Goal: Transaction & Acquisition: Purchase product/service

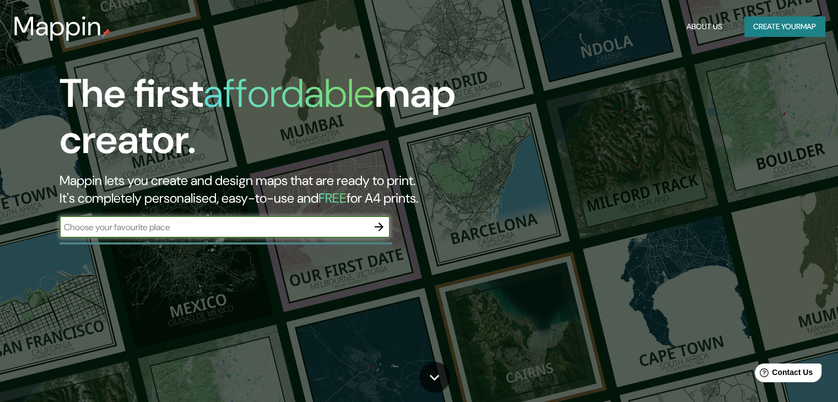
click at [268, 235] on div "​" at bounding box center [225, 227] width 331 height 22
type input "Ambato"
click at [377, 225] on icon "button" at bounding box center [378, 226] width 13 height 13
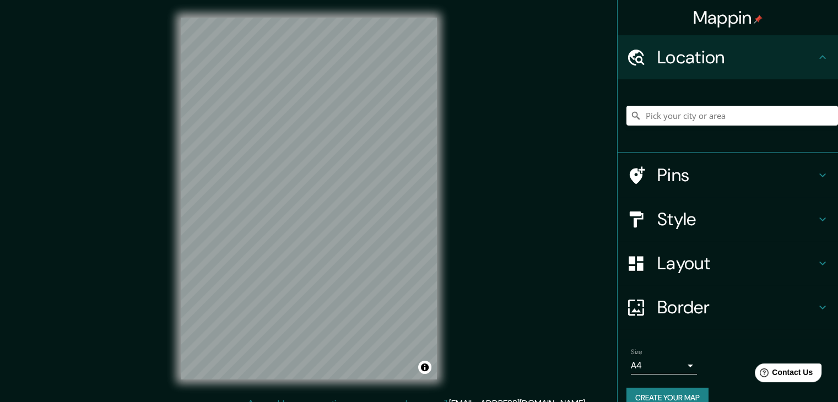
click at [804, 263] on h4 "Layout" at bounding box center [736, 263] width 159 height 22
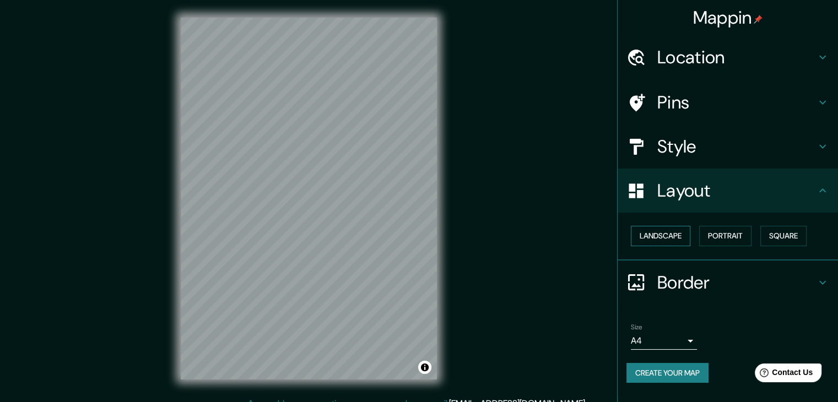
click at [671, 234] on button "Landscape" at bounding box center [661, 236] width 60 height 20
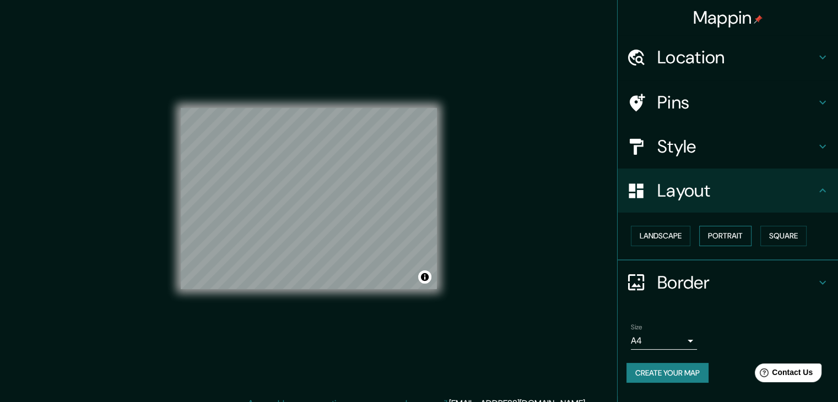
click at [725, 234] on button "Portrait" at bounding box center [725, 236] width 52 height 20
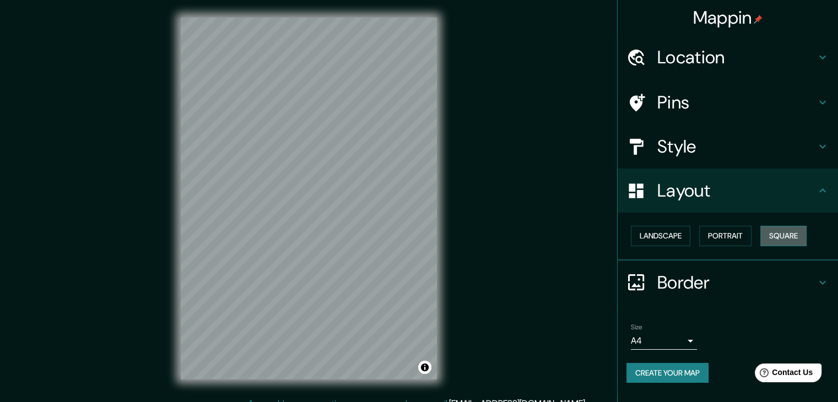
click at [785, 232] on button "Square" at bounding box center [783, 236] width 46 height 20
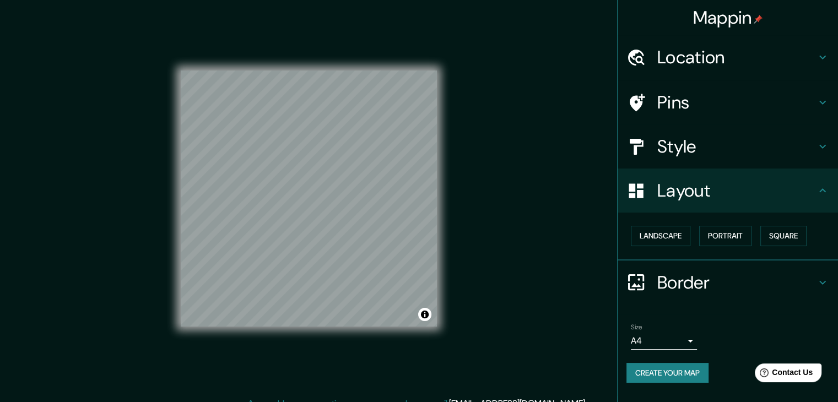
click at [809, 188] on h4 "Layout" at bounding box center [736, 191] width 159 height 22
drag, startPoint x: 720, startPoint y: 234, endPoint x: 738, endPoint y: 231, distance: 18.4
click at [720, 234] on button "Portrait" at bounding box center [725, 236] width 52 height 20
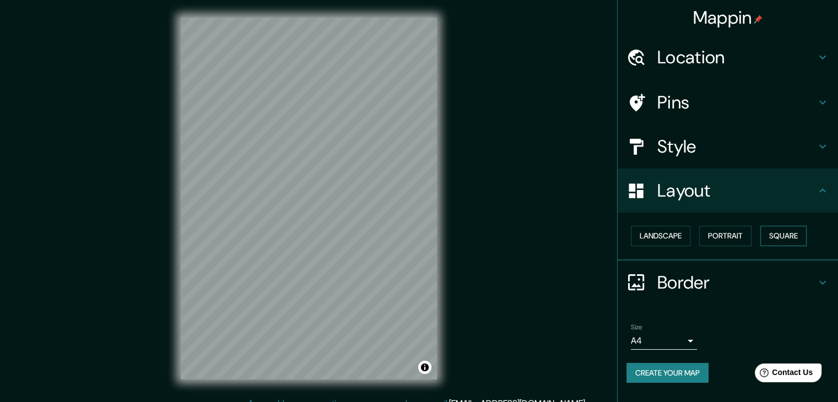
click at [795, 235] on button "Square" at bounding box center [783, 236] width 46 height 20
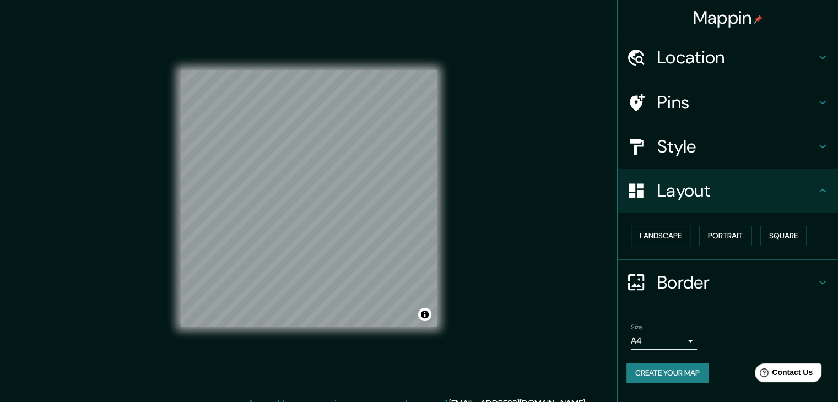
click at [662, 239] on button "Landscape" at bounding box center [661, 236] width 60 height 20
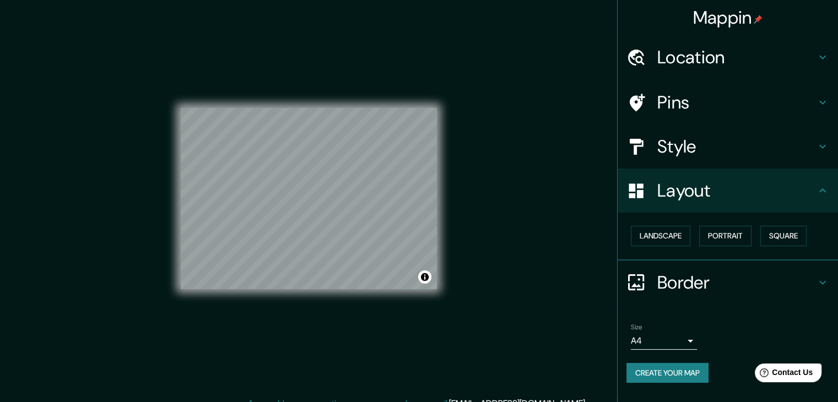
click at [730, 148] on h4 "Style" at bounding box center [736, 147] width 159 height 22
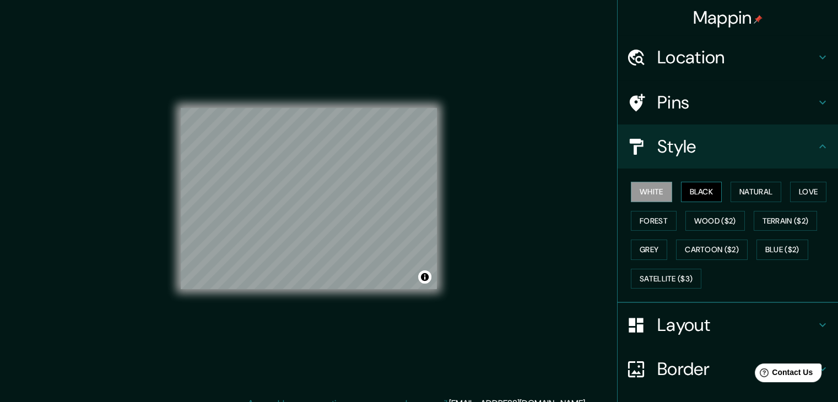
click at [704, 192] on button "Black" at bounding box center [701, 192] width 41 height 20
click at [639, 189] on button "White" at bounding box center [651, 192] width 41 height 20
drag, startPoint x: 683, startPoint y: 190, endPoint x: 711, endPoint y: 192, distance: 28.2
click at [684, 190] on button "Black" at bounding box center [701, 192] width 41 height 20
click at [754, 193] on button "Natural" at bounding box center [756, 192] width 51 height 20
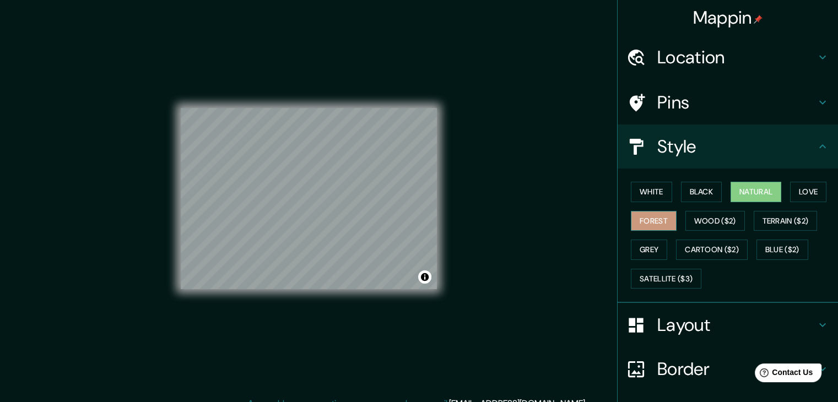
click at [644, 217] on button "Forest" at bounding box center [654, 221] width 46 height 20
click at [699, 223] on button "Wood ($2)" at bounding box center [715, 221] width 60 height 20
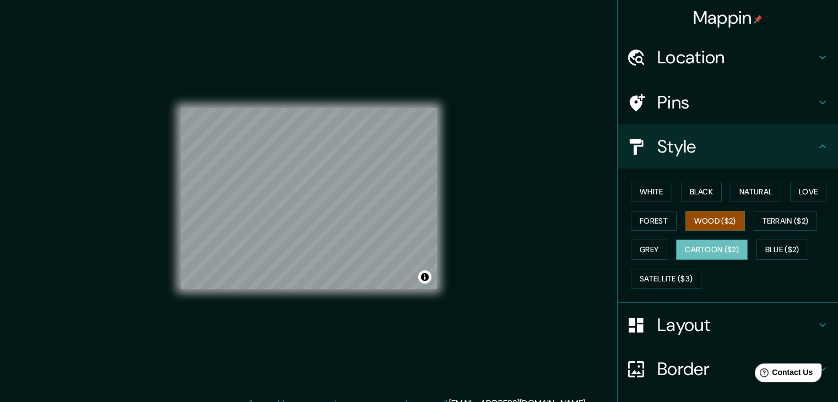
click at [701, 242] on button "Cartoon ($2)" at bounding box center [712, 250] width 72 height 20
click at [640, 247] on button "Grey" at bounding box center [649, 250] width 36 height 20
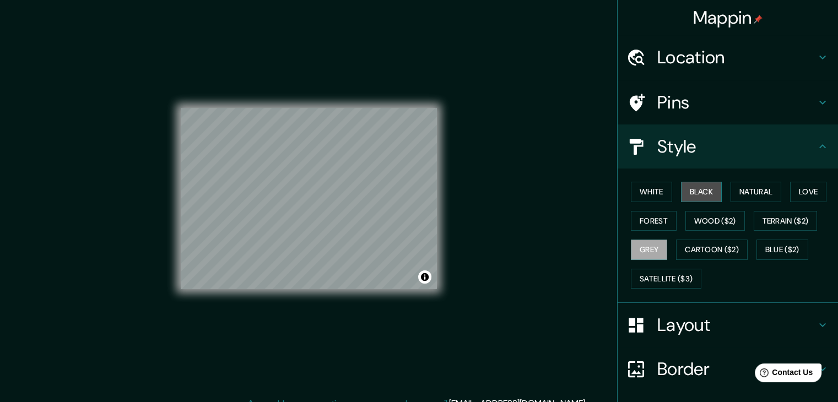
click at [699, 195] on button "Black" at bounding box center [701, 192] width 41 height 20
click at [637, 251] on button "Grey" at bounding box center [649, 250] width 36 height 20
click at [657, 279] on button "Satellite ($3)" at bounding box center [666, 279] width 71 height 20
click at [646, 247] on button "Grey" at bounding box center [649, 250] width 36 height 20
click at [693, 195] on button "Black" at bounding box center [701, 192] width 41 height 20
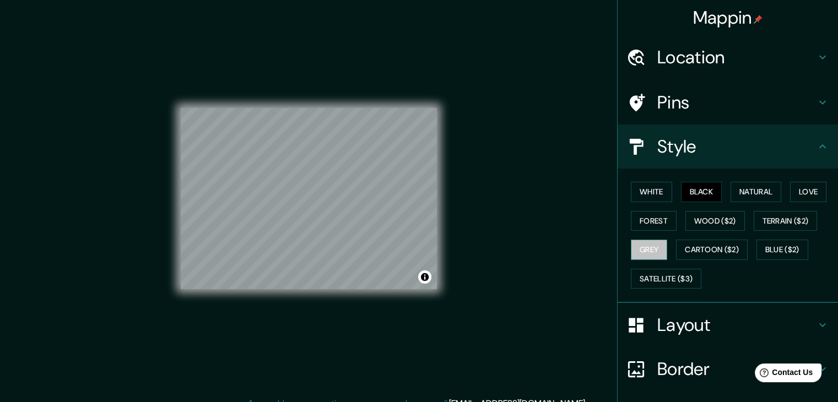
click at [645, 247] on button "Grey" at bounding box center [649, 250] width 36 height 20
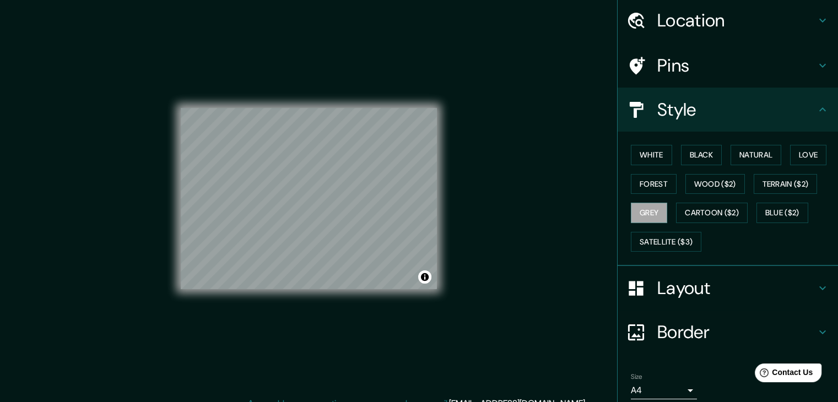
scroll to position [79, 0]
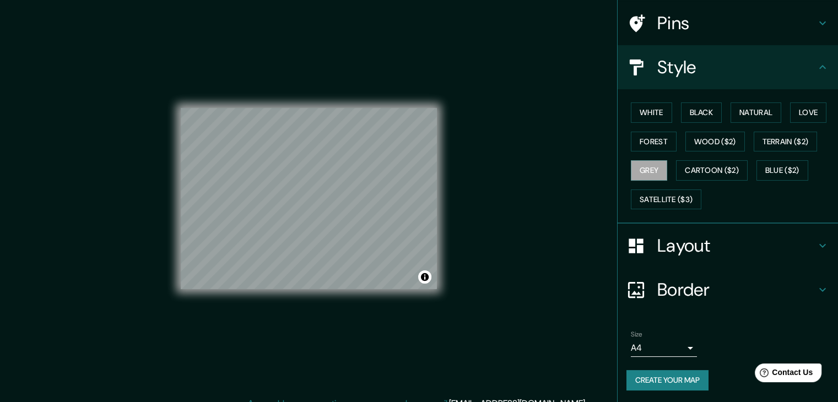
click at [679, 341] on body "Mappin Location Pins Style White Black Natural Love Forest Wood ($2) Terrain ($…" at bounding box center [419, 201] width 838 height 402
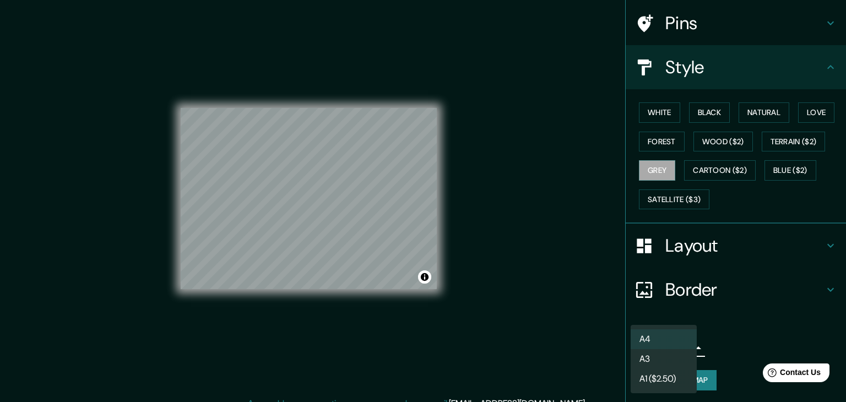
click at [673, 354] on li "A3" at bounding box center [664, 359] width 66 height 20
type input "a4"
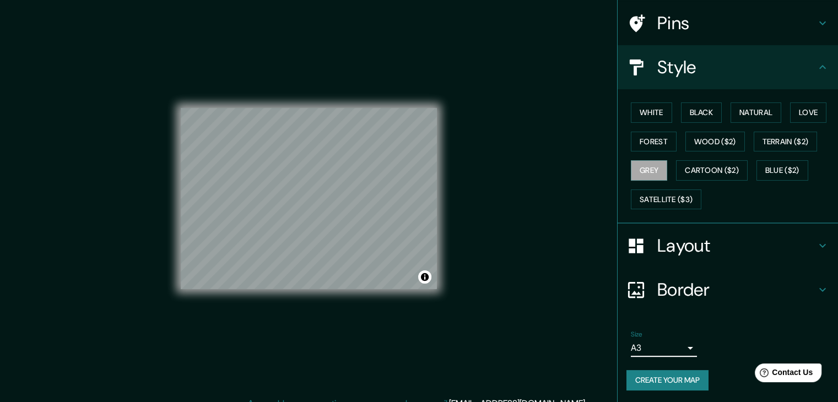
click at [686, 382] on button "Create your map" at bounding box center [668, 380] width 82 height 20
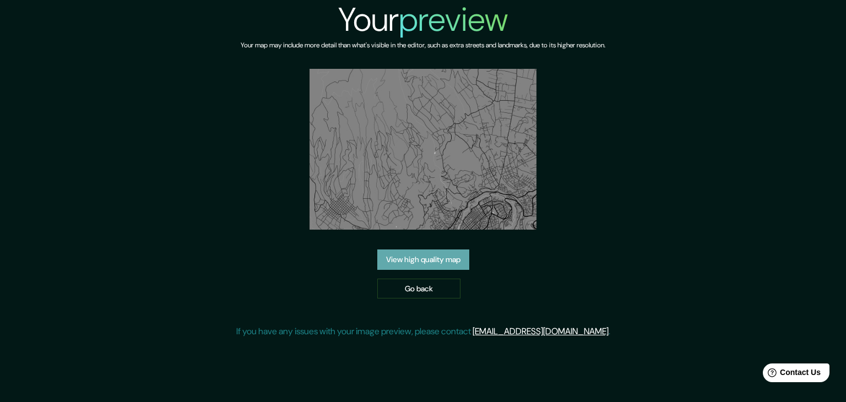
click at [431, 263] on link "View high quality map" at bounding box center [423, 260] width 92 height 20
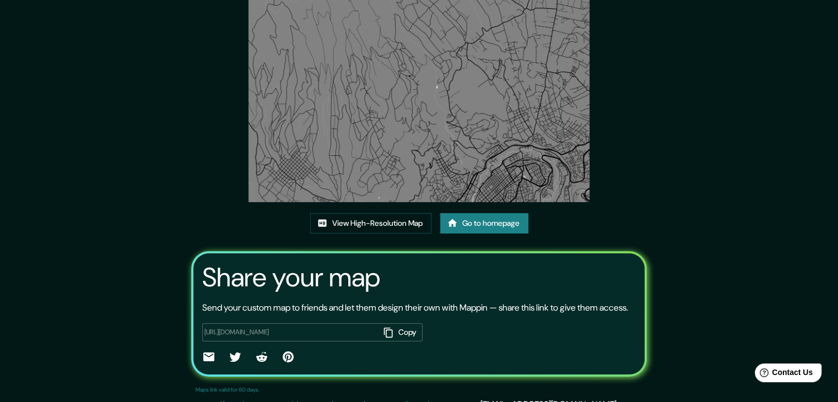
scroll to position [115, 0]
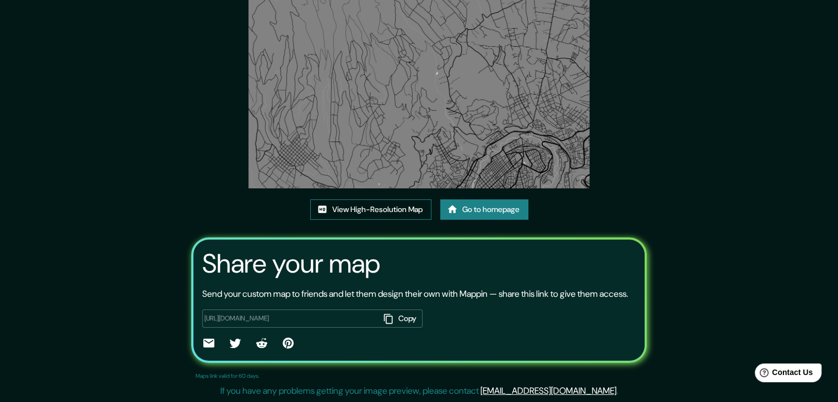
click at [408, 199] on link "View High-Resolution Map" at bounding box center [370, 209] width 121 height 20
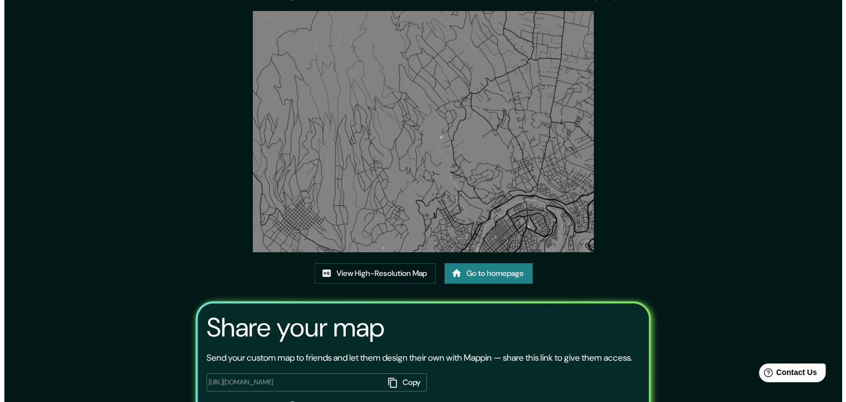
scroll to position [0, 0]
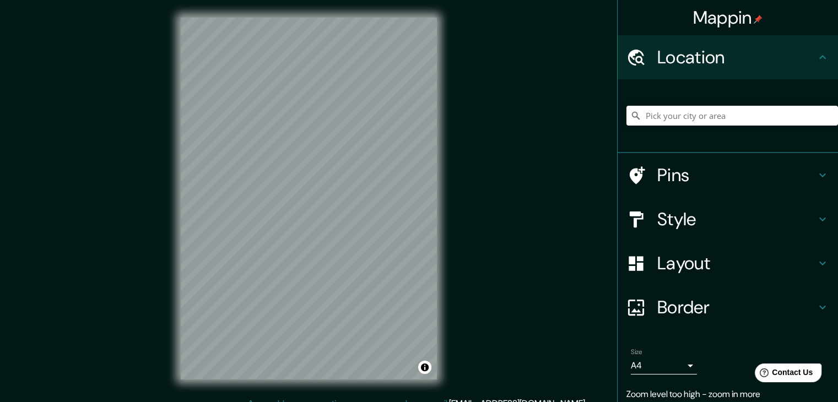
click at [139, 199] on div "Mappin Location Pins Style Layout Border Choose a border. Hint : you can make l…" at bounding box center [419, 207] width 838 height 415
click at [437, 269] on div "© Mapbox © OpenStreetMap Improve this map" at bounding box center [308, 198] width 291 height 397
click at [447, 219] on div "© Mapbox © OpenStreetMap Improve this map" at bounding box center [308, 198] width 291 height 397
click at [463, 199] on div "Mappin Location Pins Style Layout Border Choose a border. Hint : you can make l…" at bounding box center [419, 207] width 838 height 415
